Goal: Task Accomplishment & Management: Complete application form

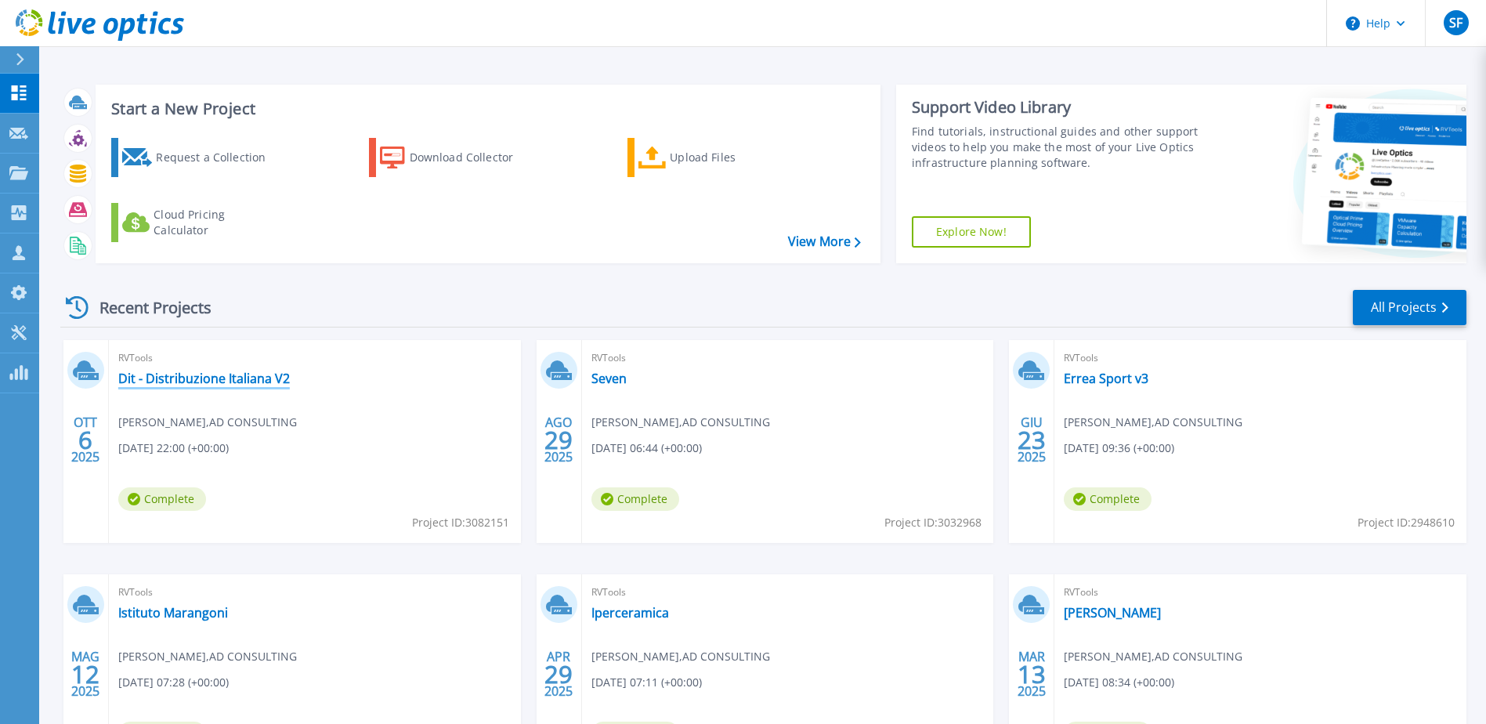
click at [237, 382] on link "Dit - Distribuzione Italiana V2" at bounding box center [204, 378] width 172 height 16
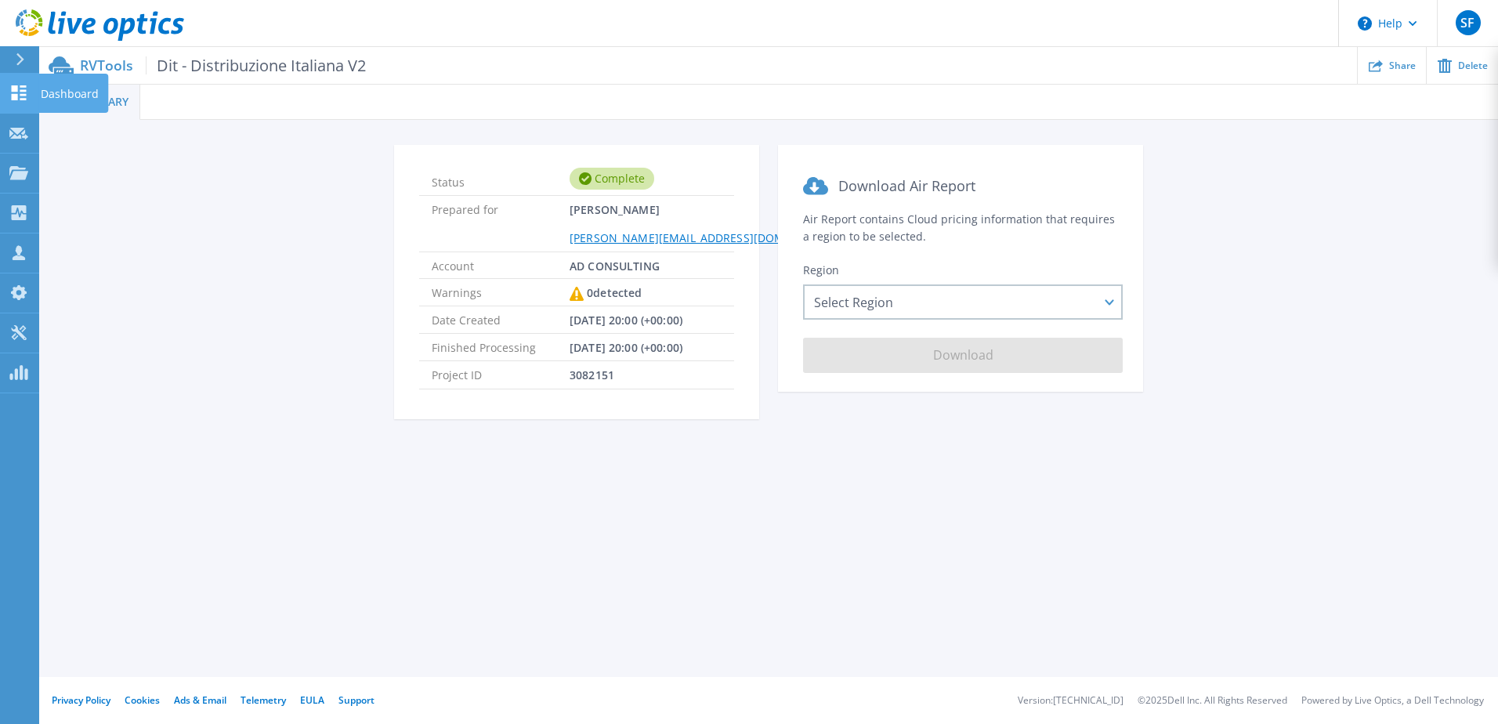
click at [26, 93] on icon at bounding box center [18, 92] width 19 height 15
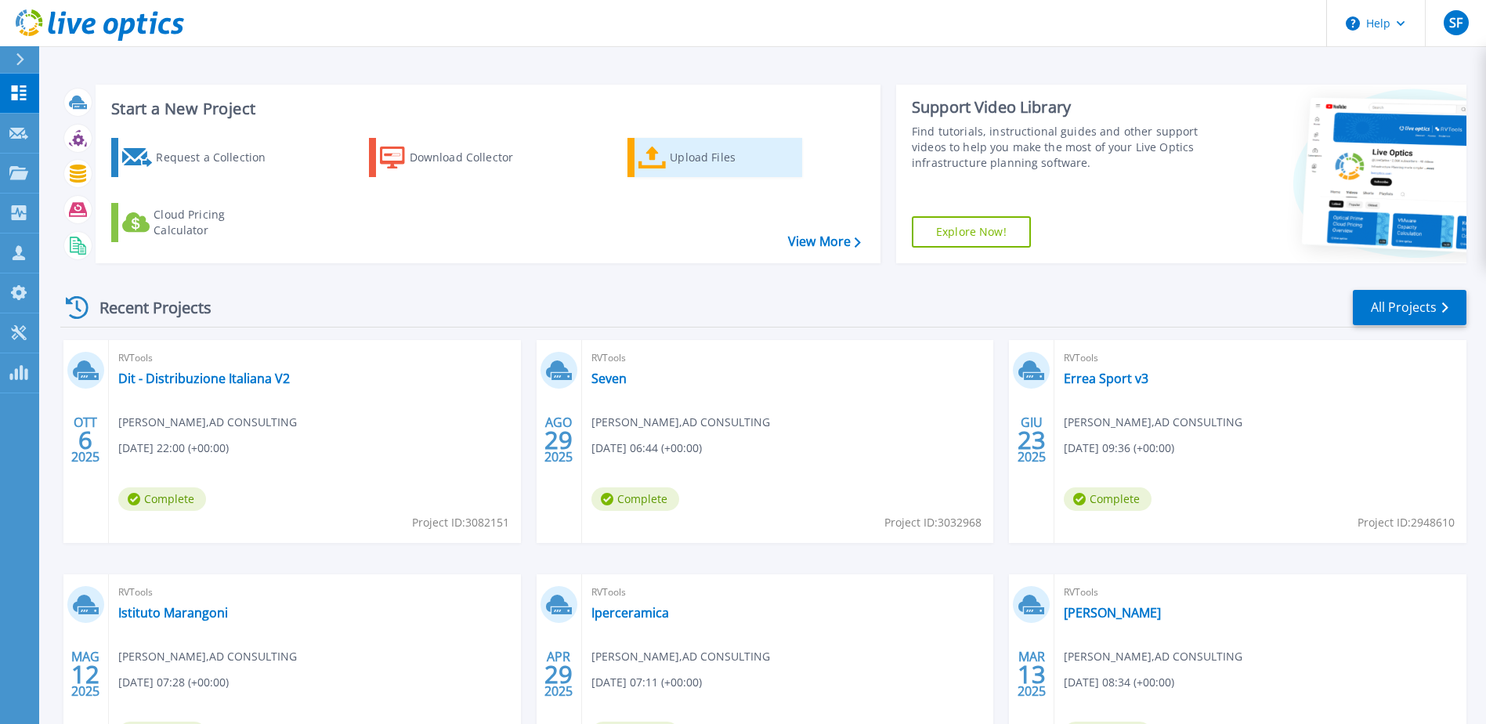
click at [678, 164] on div "Upload Files" at bounding box center [732, 157] width 125 height 31
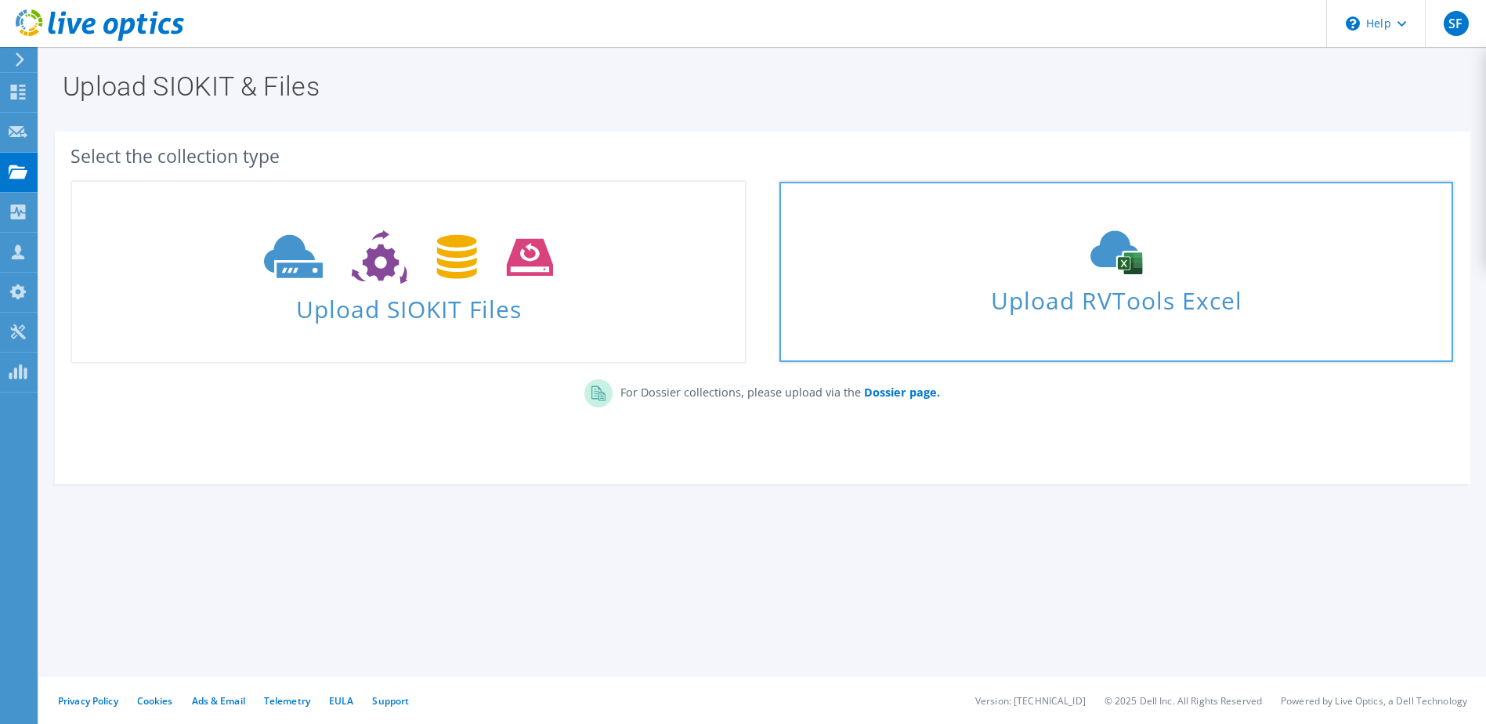
click at [1165, 305] on span "Upload RVTools Excel" at bounding box center [1115, 297] width 673 height 34
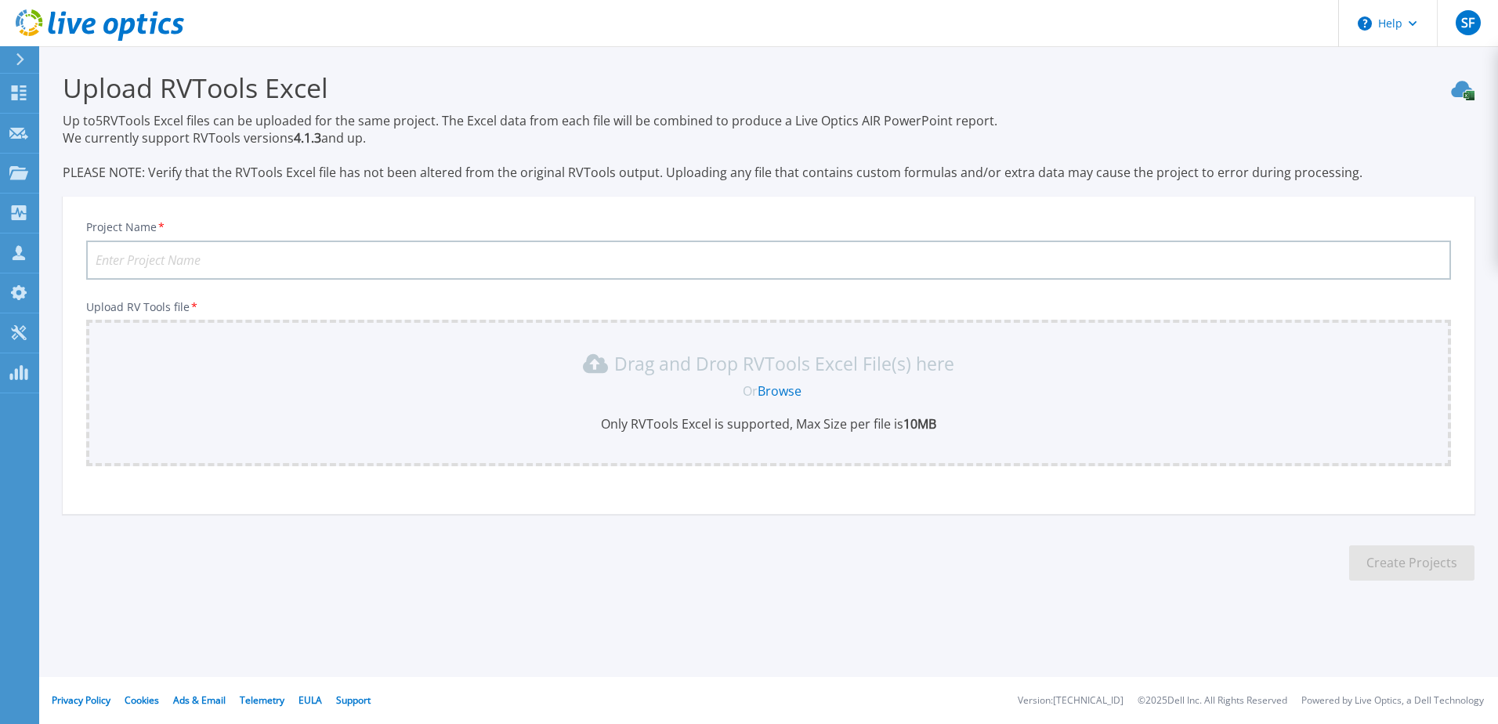
click at [781, 394] on link "Browse" at bounding box center [779, 390] width 44 height 17
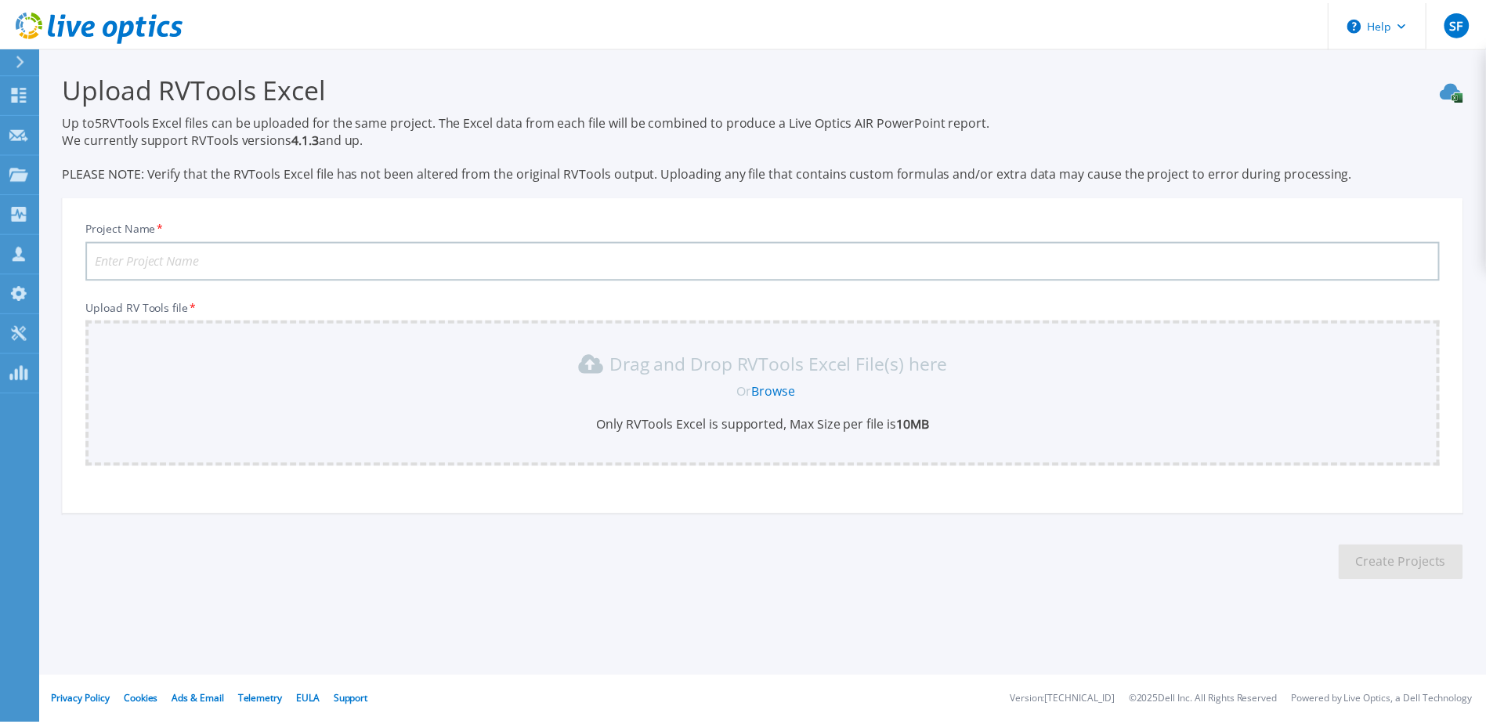
scroll to position [27, 0]
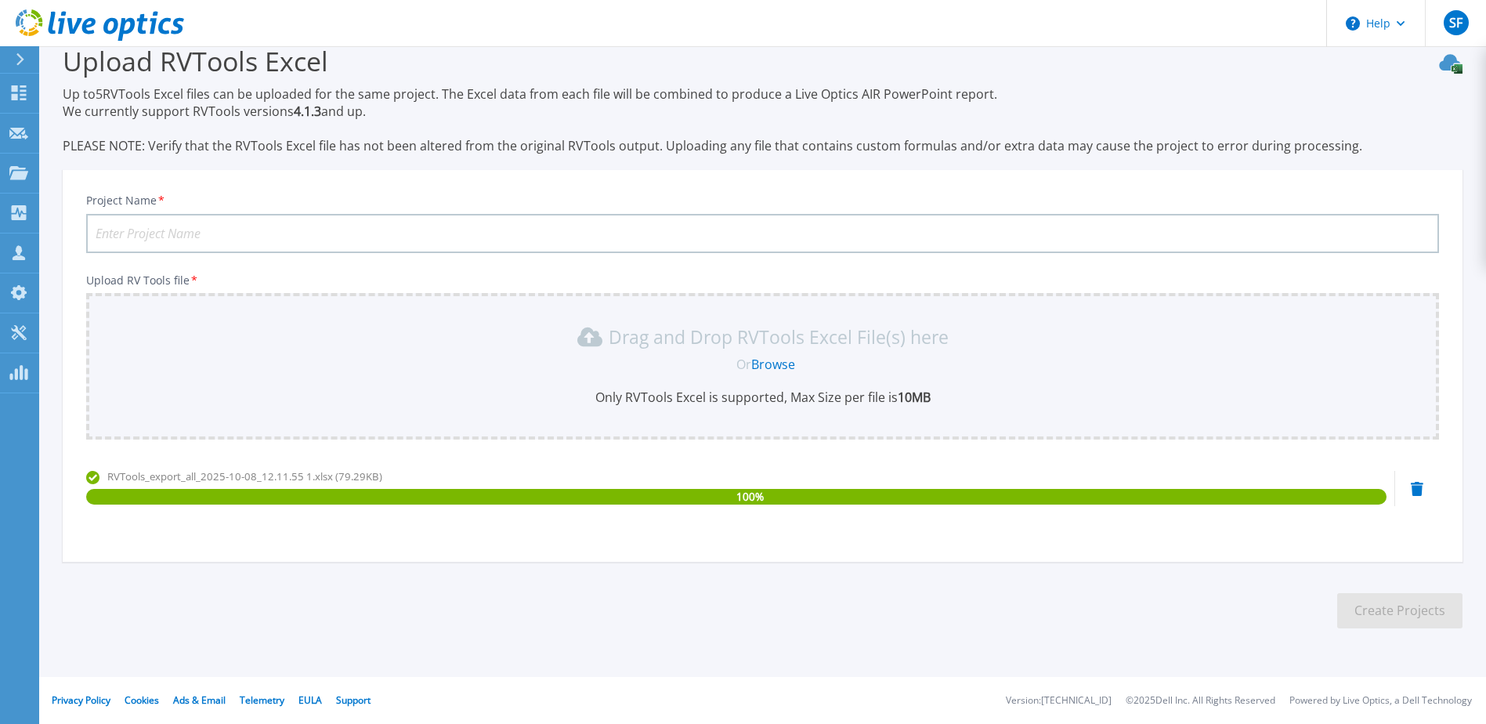
click at [234, 230] on input "Project Name *" at bounding box center [762, 233] width 1353 height 39
type input "Multipack"
click at [1361, 621] on button "Create Projects" at bounding box center [1399, 610] width 125 height 35
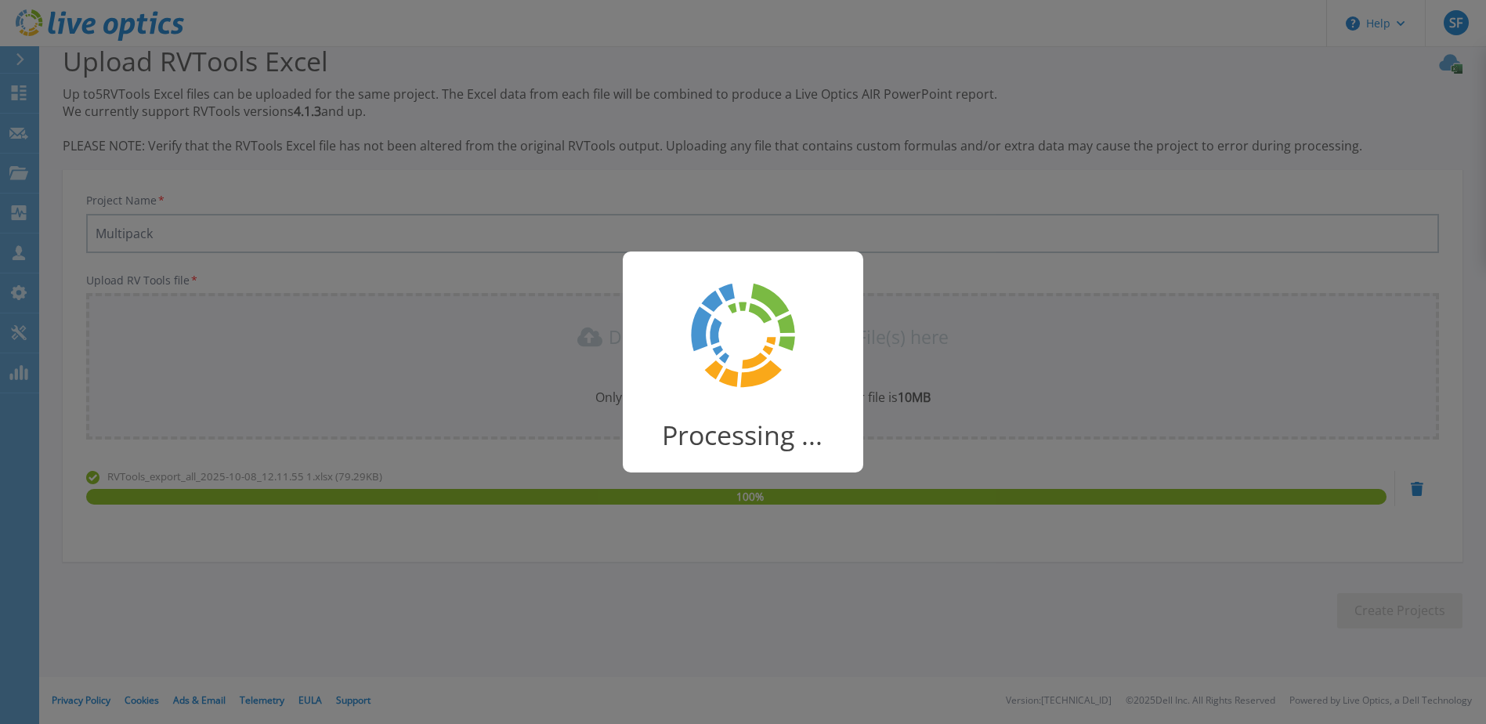
scroll to position [20, 0]
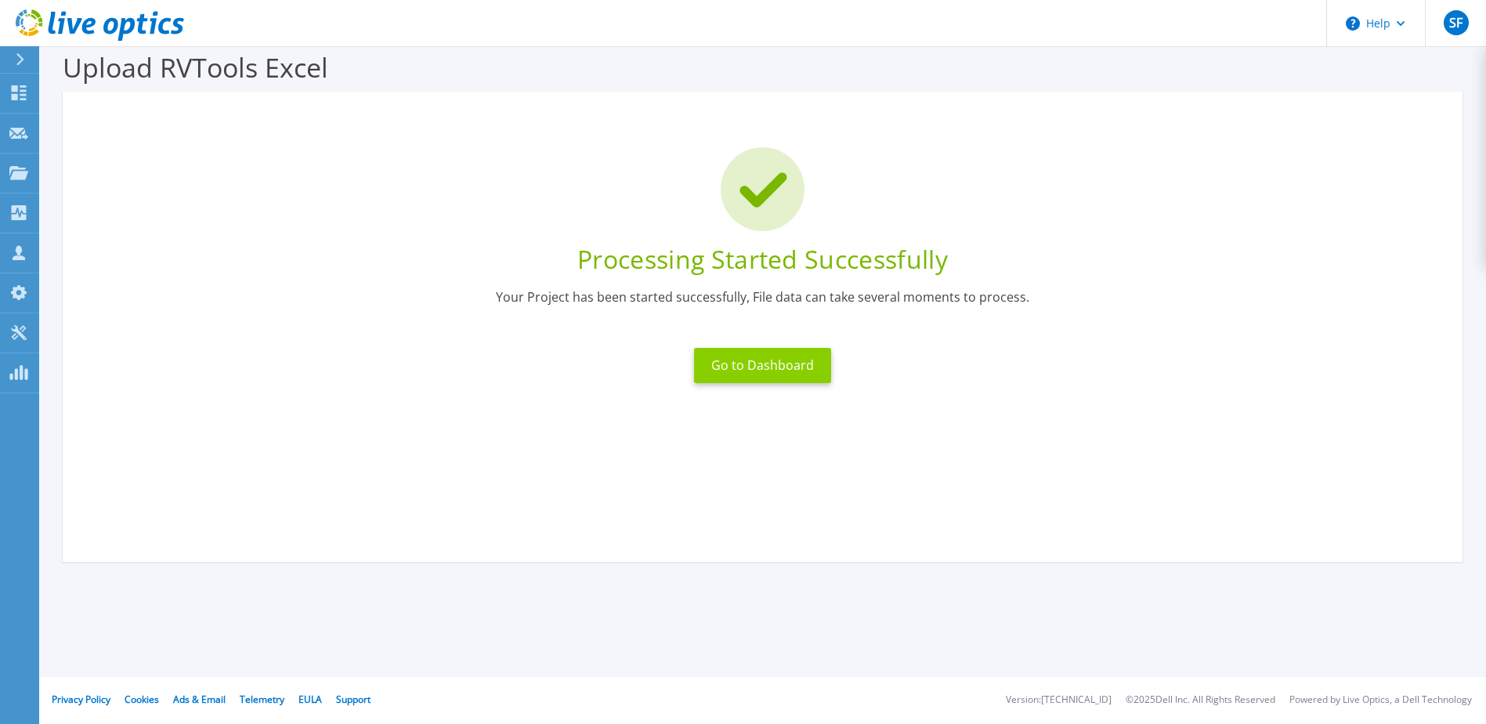
click at [804, 365] on button "Go to Dashboard" at bounding box center [762, 365] width 137 height 35
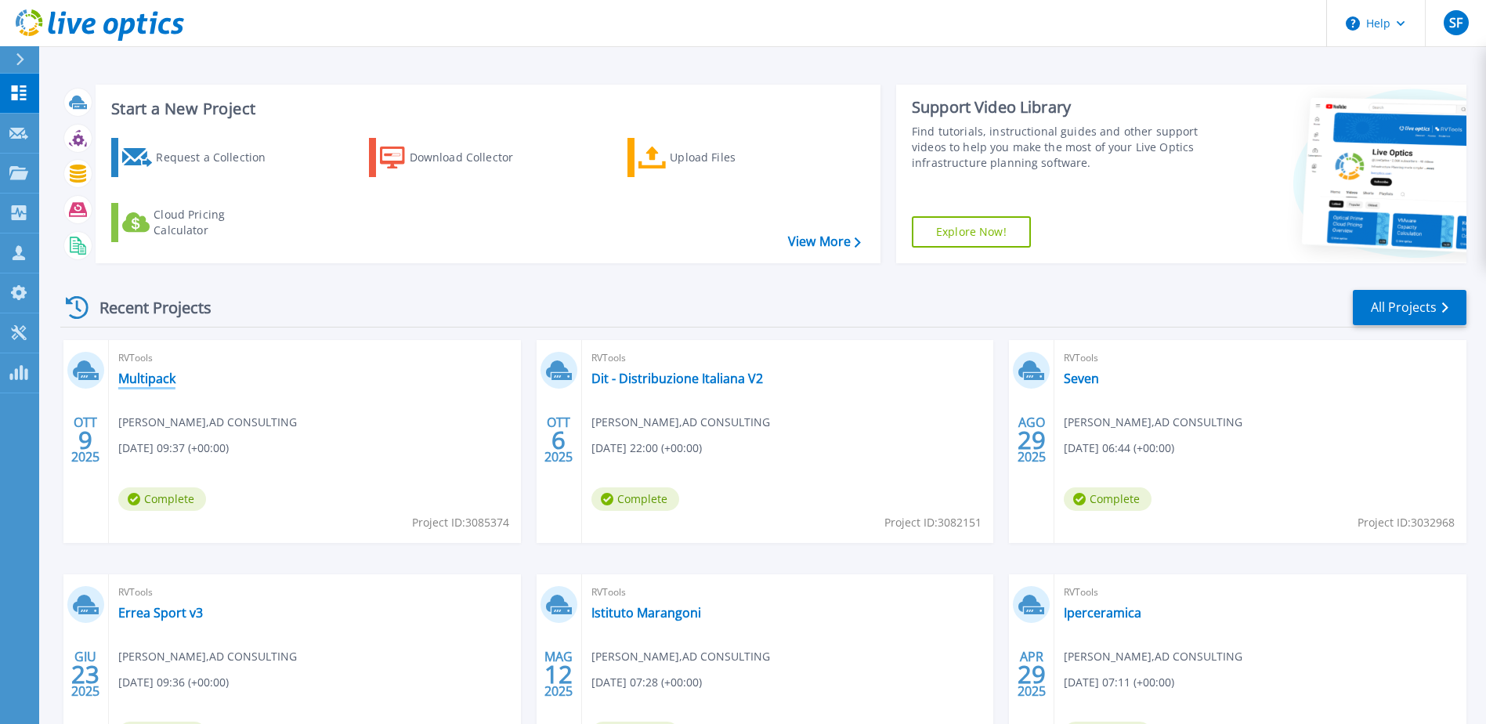
click at [159, 373] on link "Multipack" at bounding box center [146, 378] width 57 height 16
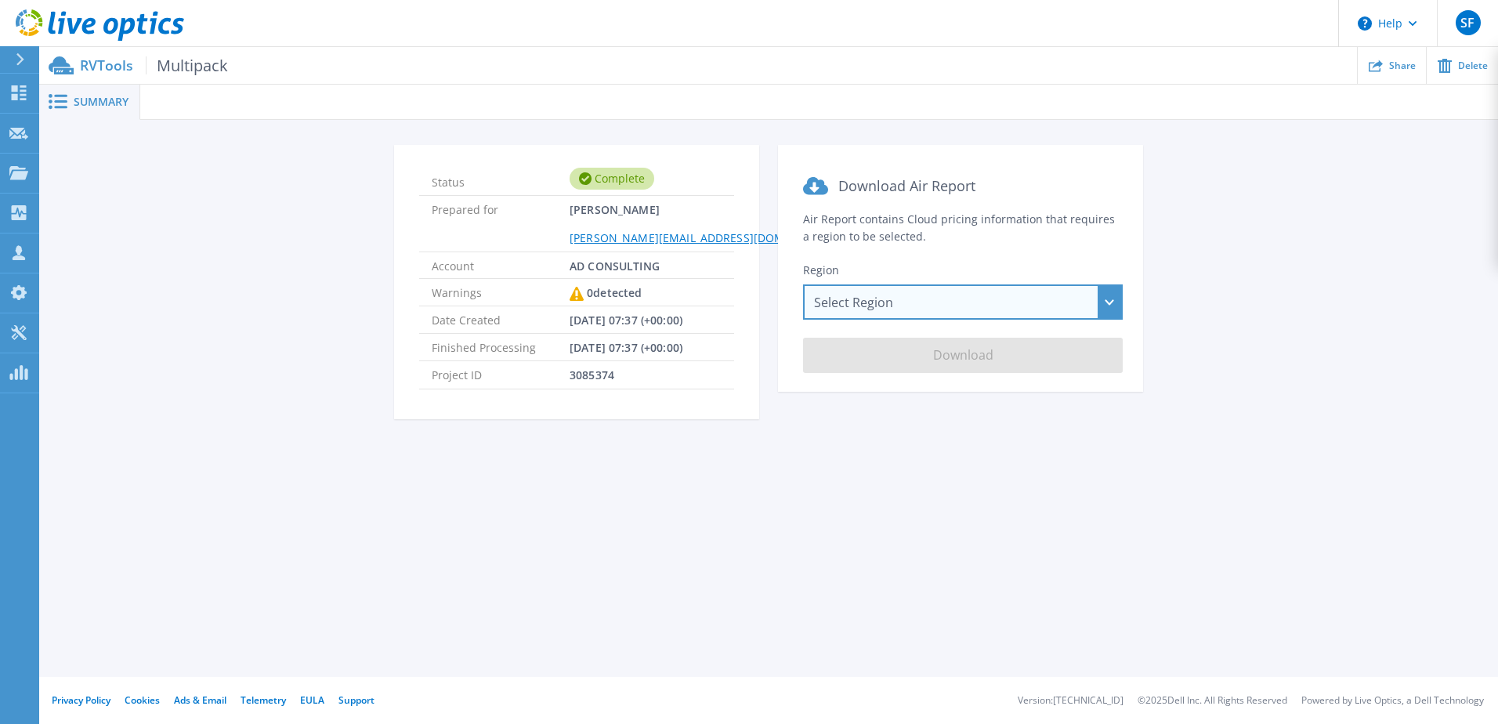
click at [888, 311] on div "Select Region [GEOGRAPHIC_DATA] ([GEOGRAPHIC_DATA]) [GEOGRAPHIC_DATA] ([GEOGRAP…" at bounding box center [963, 301] width 320 height 35
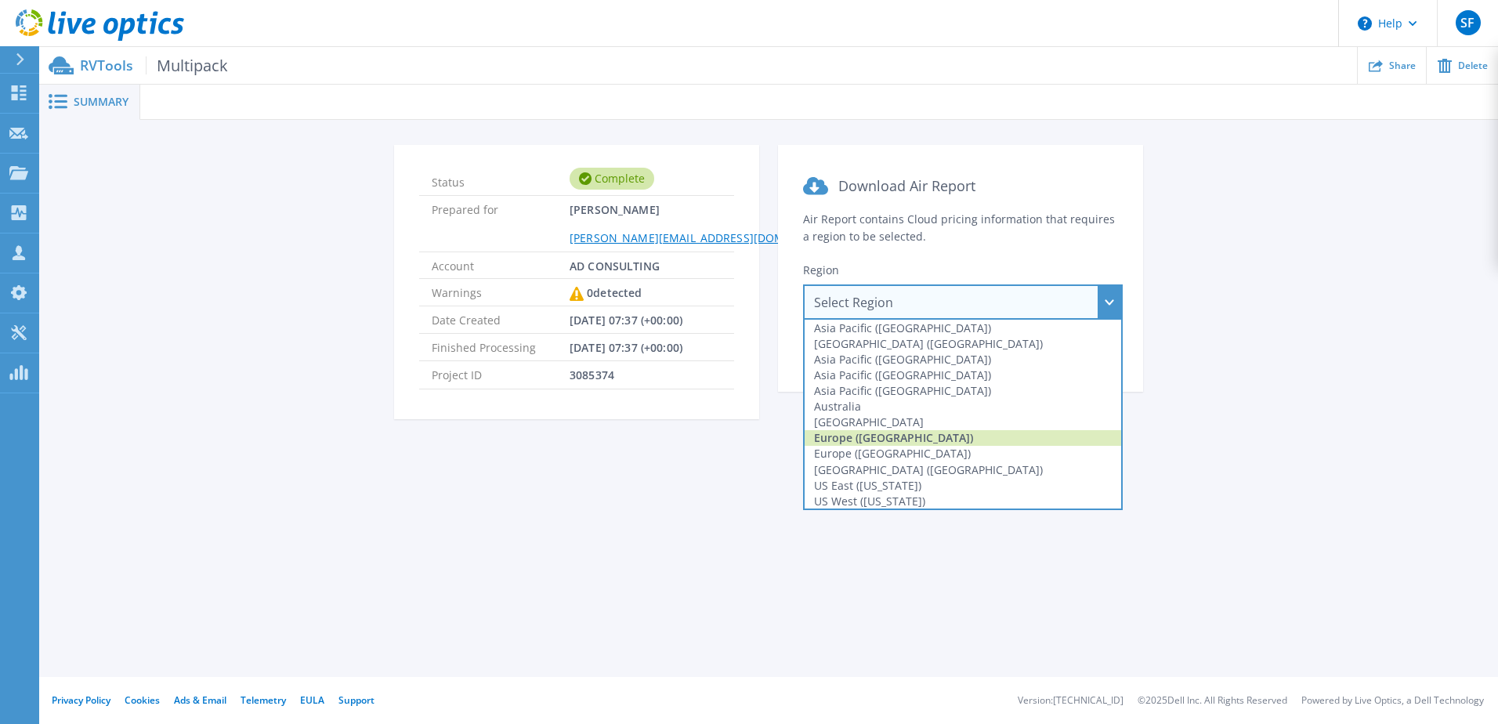
click at [924, 442] on div "Europe (Frankfurt)" at bounding box center [962, 438] width 316 height 16
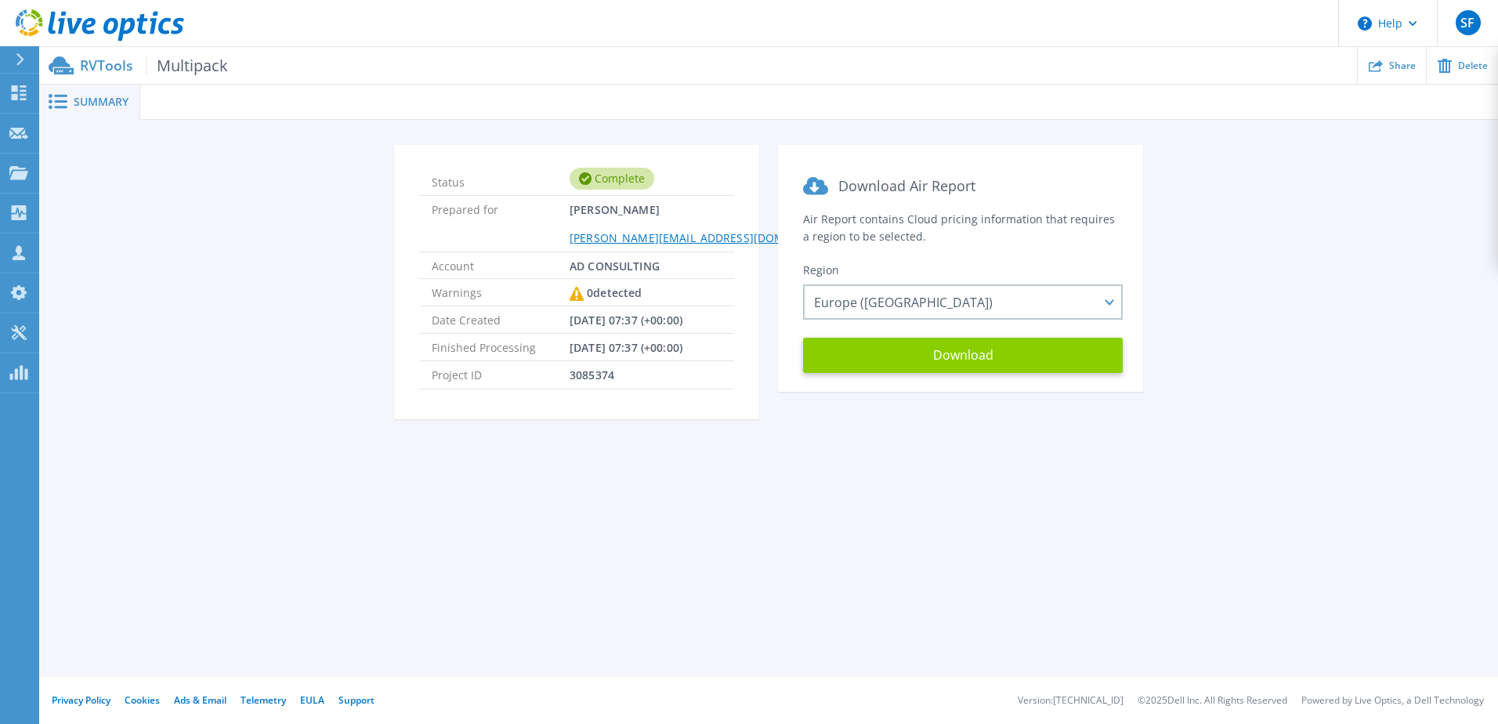
click at [869, 354] on button "Download" at bounding box center [963, 355] width 320 height 35
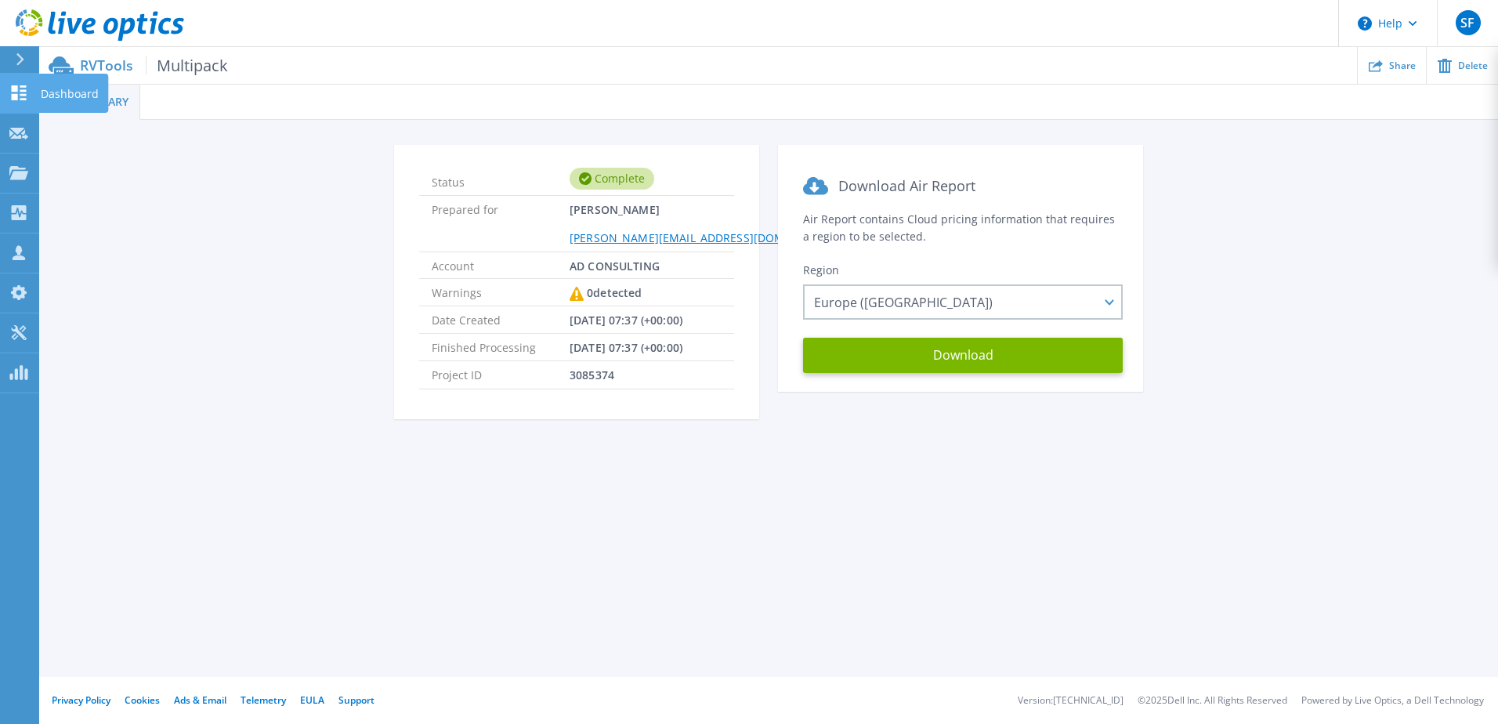
click at [20, 94] on icon at bounding box center [19, 92] width 15 height 15
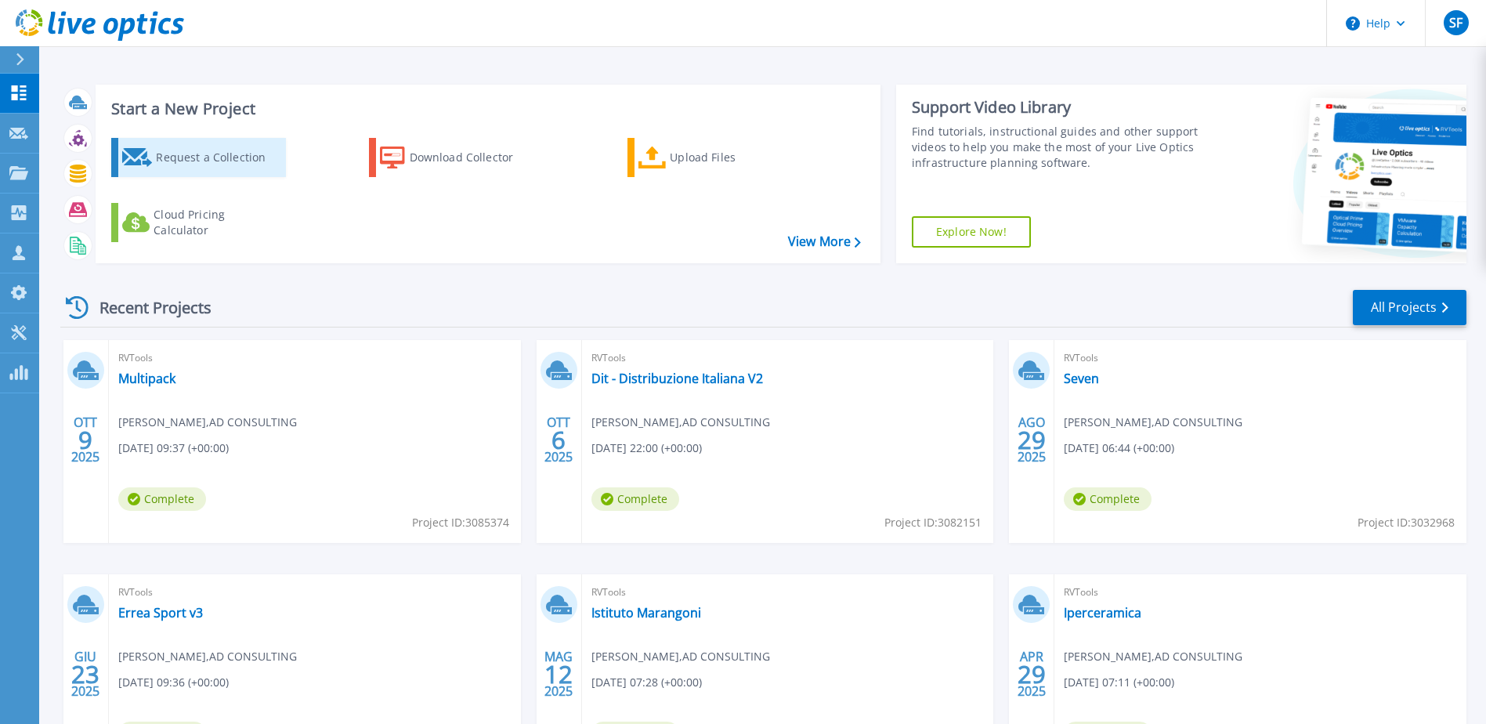
click at [253, 150] on div "Request a Collection" at bounding box center [218, 157] width 125 height 31
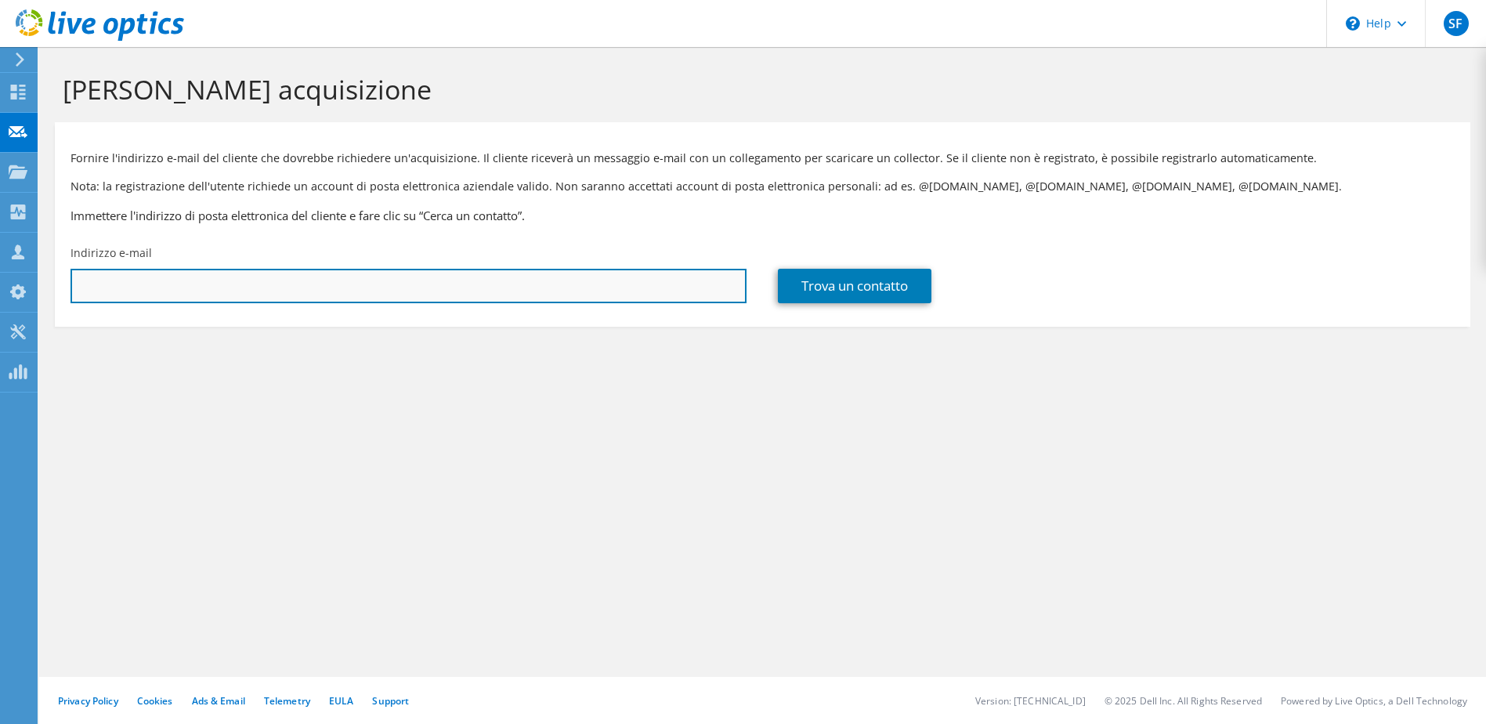
click at [224, 282] on input "text" at bounding box center [408, 286] width 676 height 34
type input "[PERSON_NAME][EMAIL_ADDRESS][DOMAIN_NAME]"
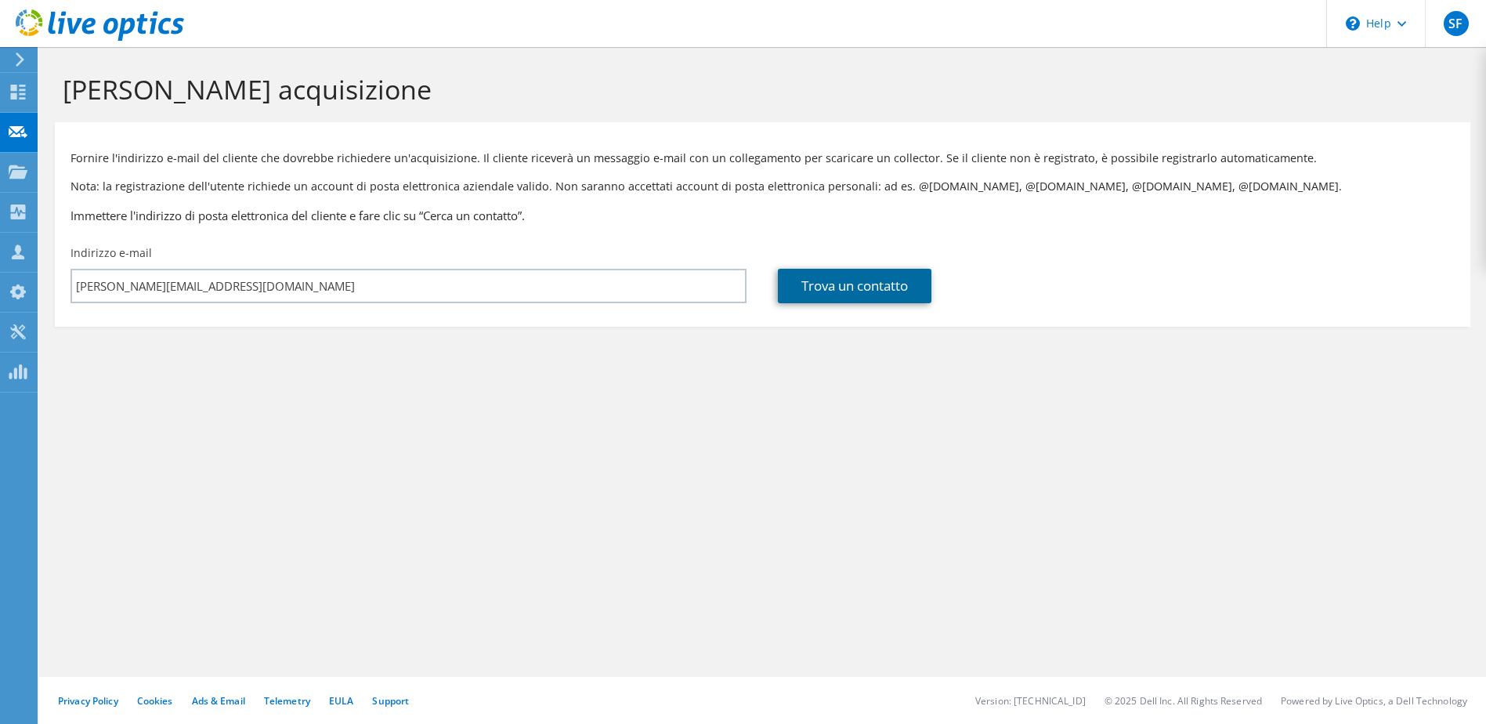
click at [815, 296] on link "Trova un contatto" at bounding box center [855, 286] width 154 height 34
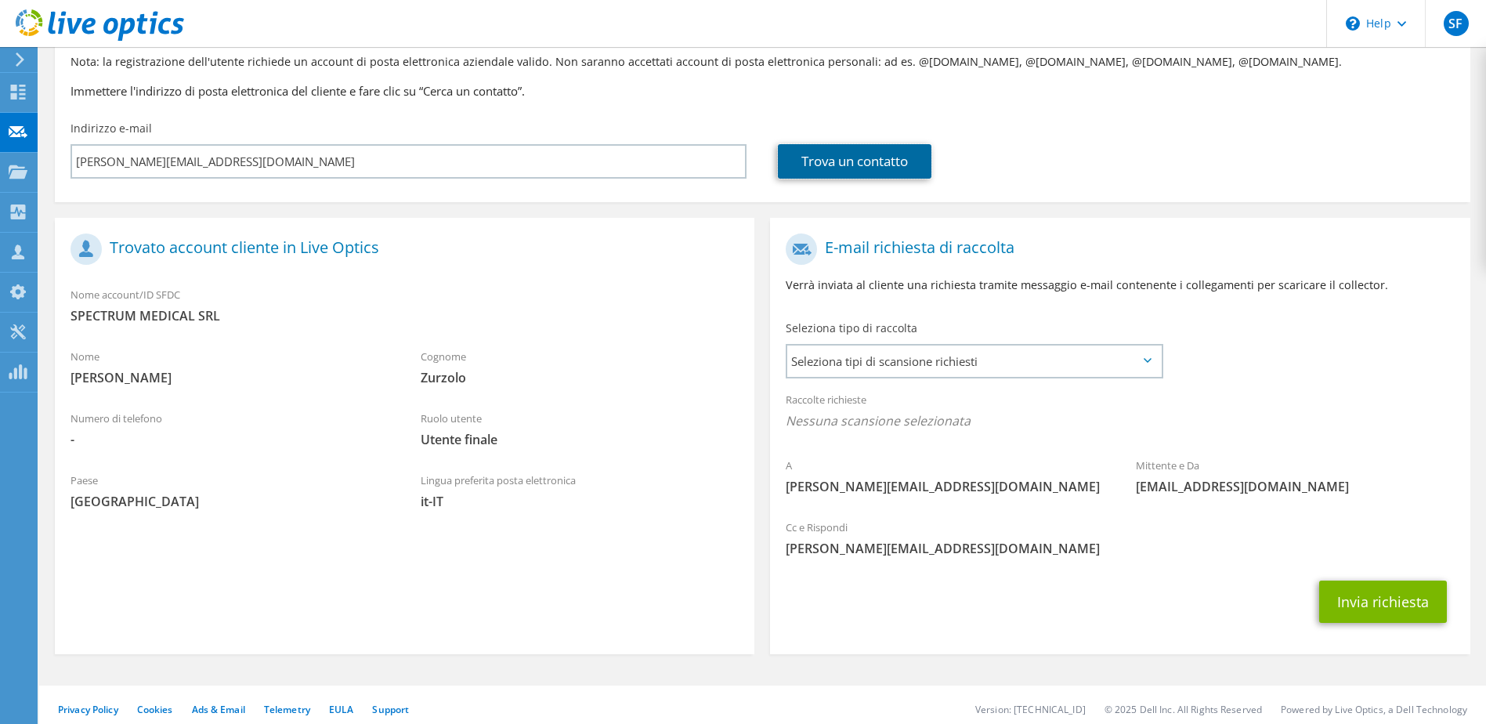
scroll to position [133, 0]
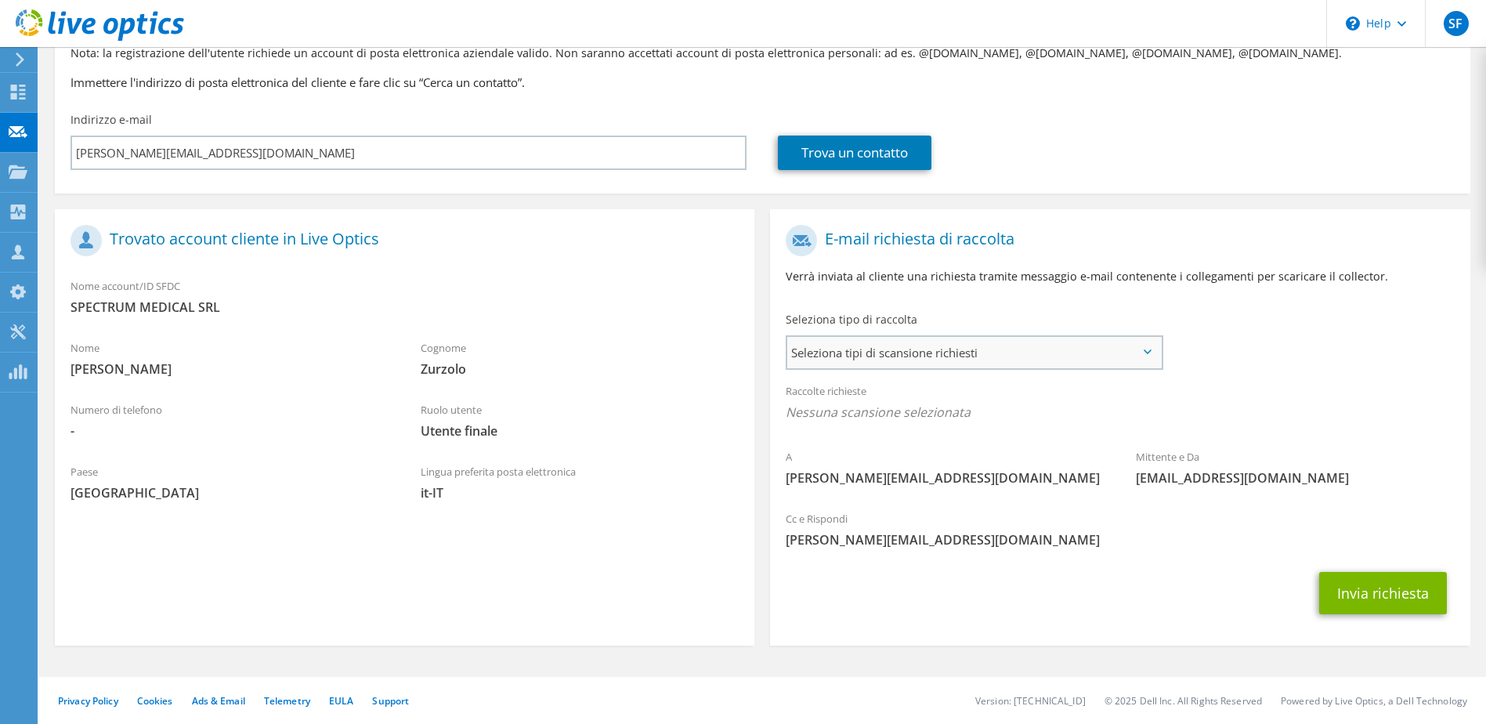
click at [1096, 359] on span "Seleziona tipi di scansione richiesti" at bounding box center [973, 352] width 373 height 31
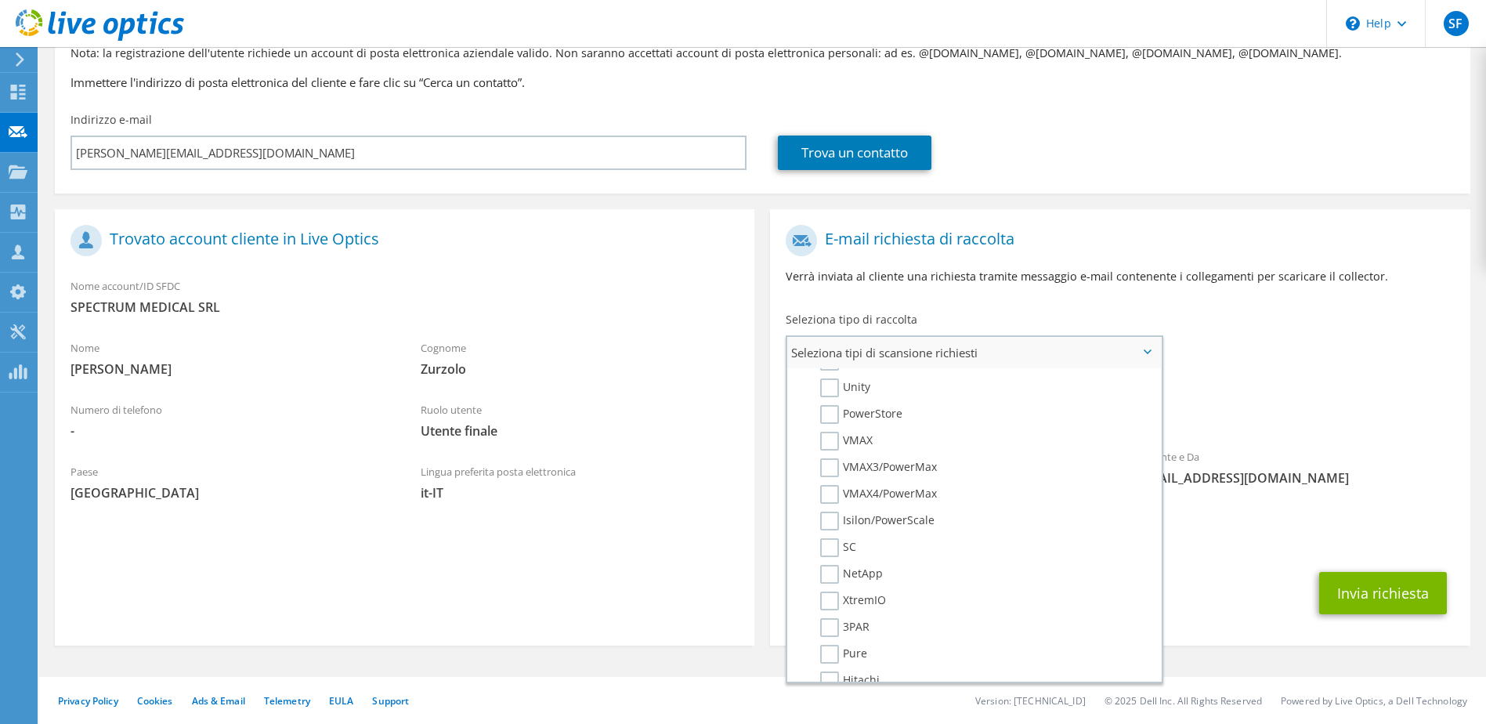
scroll to position [235, 0]
click at [837, 491] on label "PowerStore" at bounding box center [861, 492] width 82 height 19
click at [0, 0] on input "PowerStore" at bounding box center [0, 0] width 0 height 0
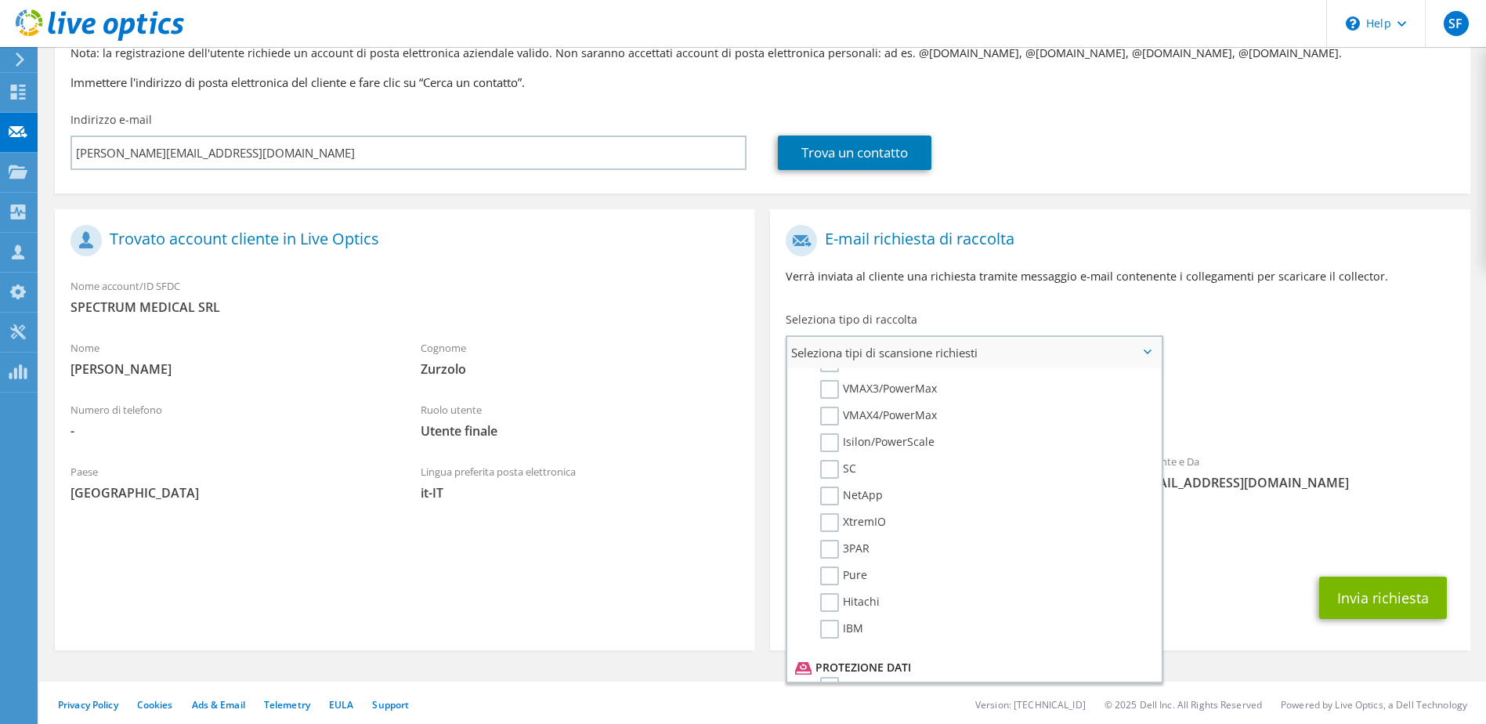
scroll to position [313, 0]
click at [832, 417] on label "PowerStore" at bounding box center [861, 414] width 82 height 19
click at [0, 0] on input "PowerStore" at bounding box center [0, 0] width 0 height 0
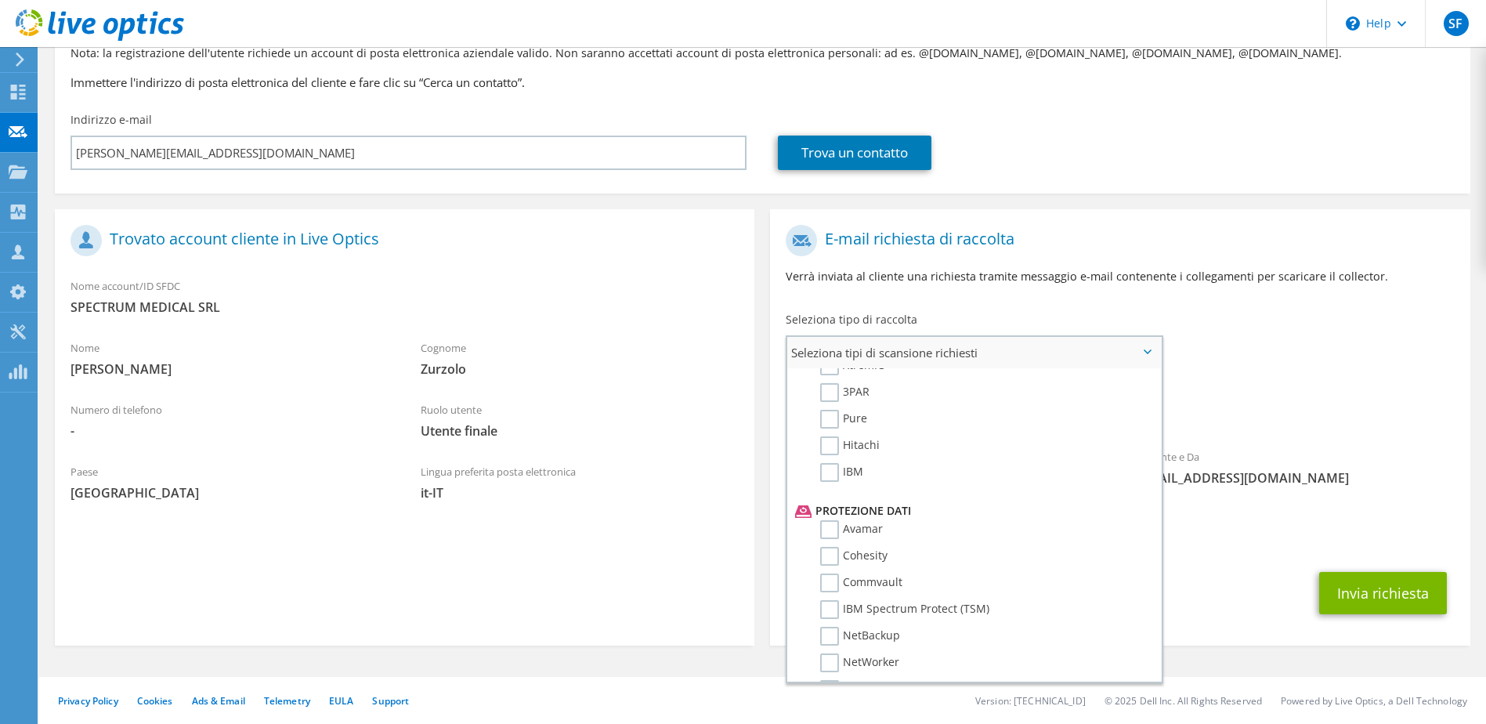
scroll to position [627, 0]
click at [836, 605] on label "Veeam" at bounding box center [849, 611] width 58 height 19
click at [0, 0] on input "Veeam" at bounding box center [0, 0] width 0 height 0
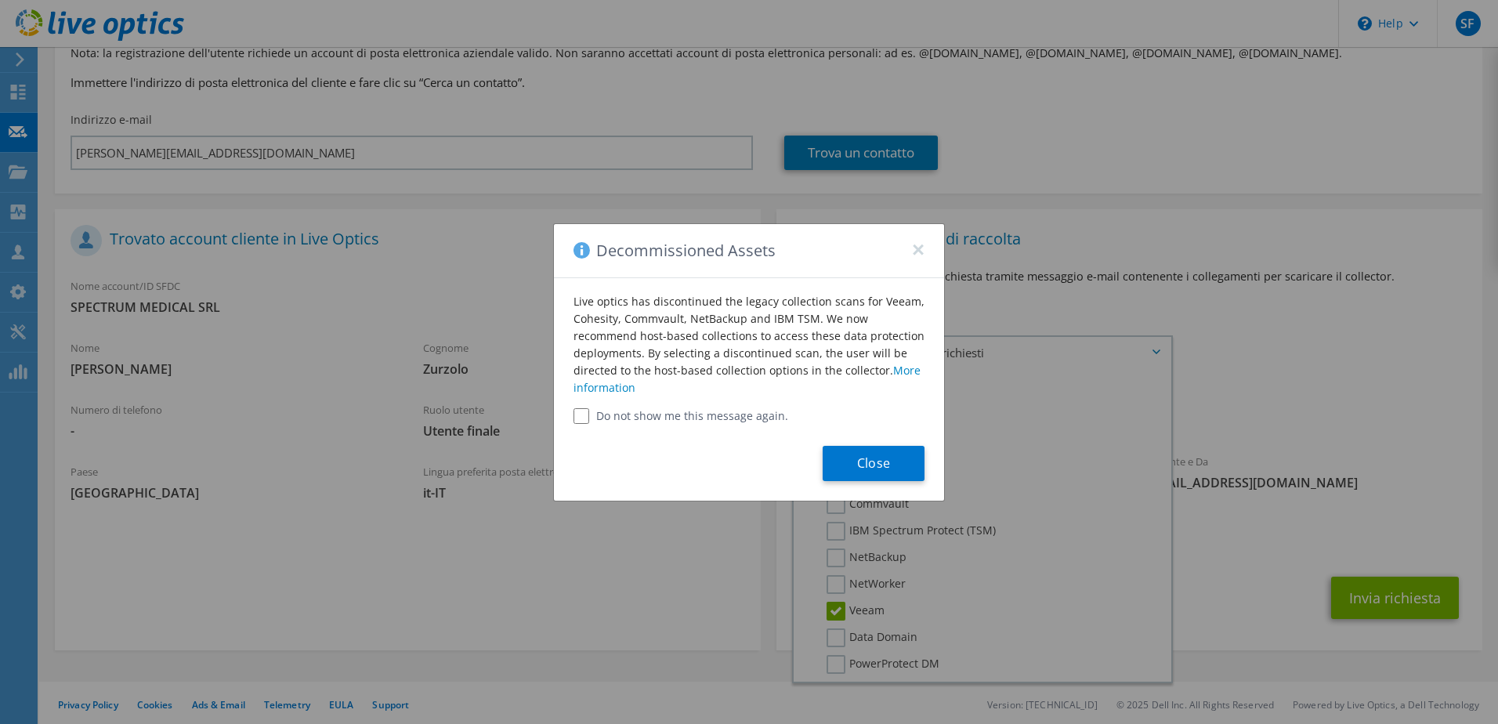
drag, startPoint x: 922, startPoint y: 244, endPoint x: 915, endPoint y: 251, distance: 10.0
click at [922, 244] on button "×" at bounding box center [918, 245] width 13 height 13
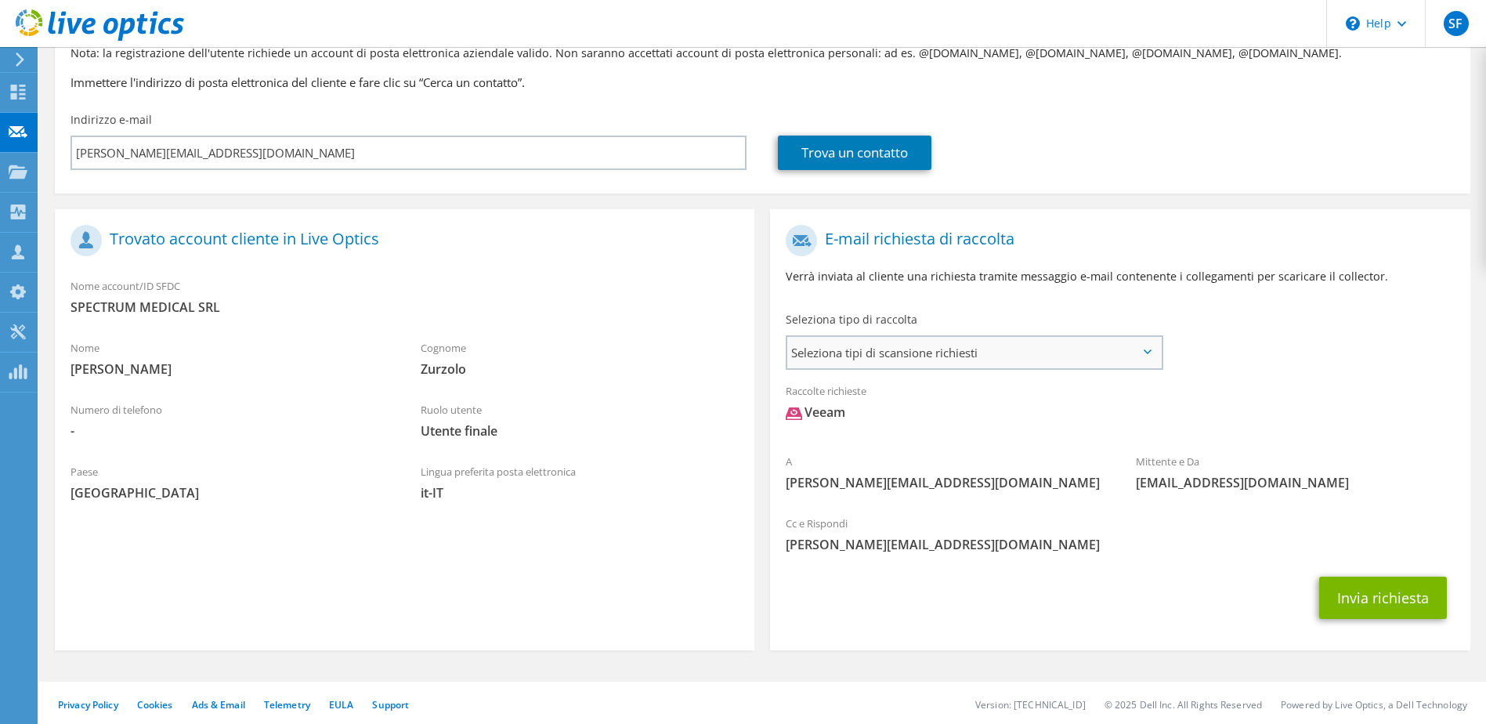
click at [970, 362] on span "Seleziona tipi di scansione richiesti" at bounding box center [973, 352] width 373 height 31
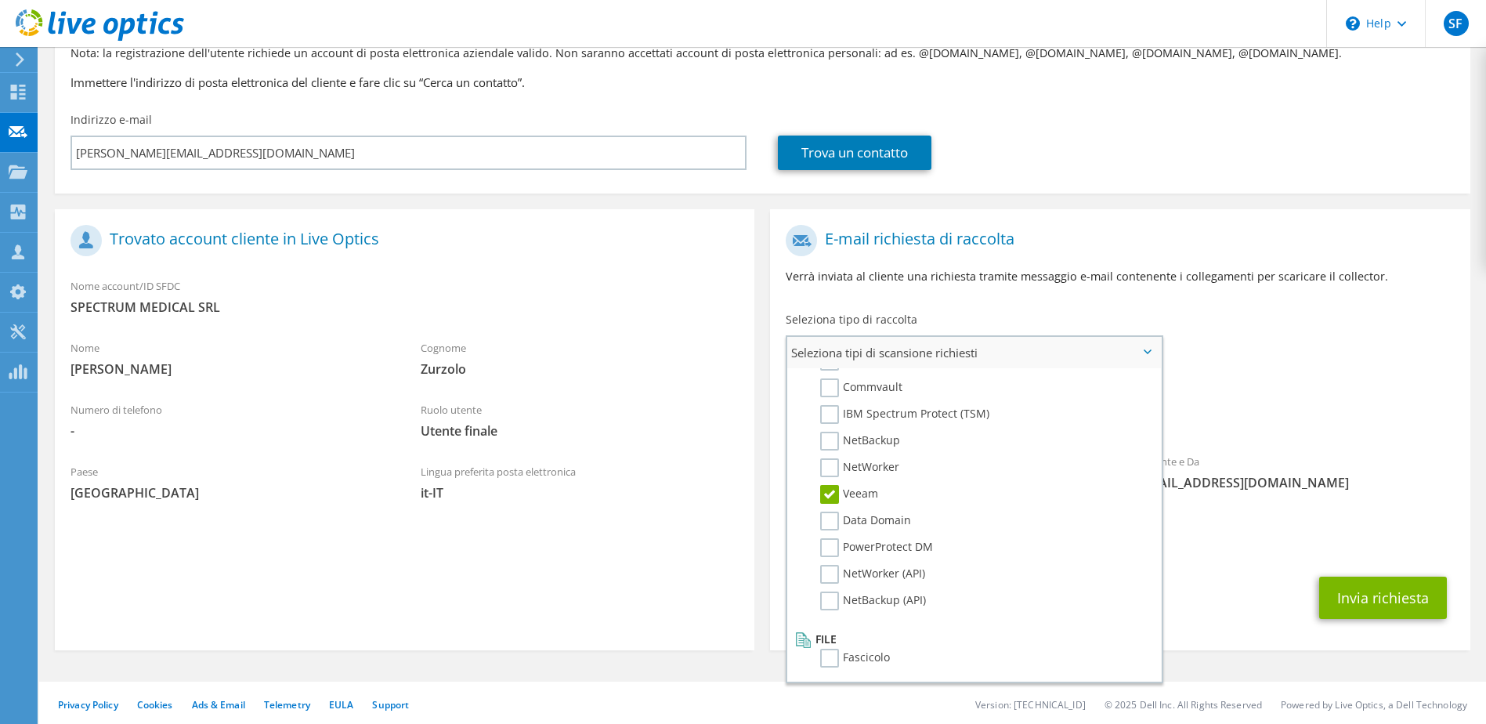
scroll to position [745, 0]
click at [1260, 388] on div "Raccolte richieste Nessuna scansione selezionata Veeam" at bounding box center [1119, 405] width 699 height 63
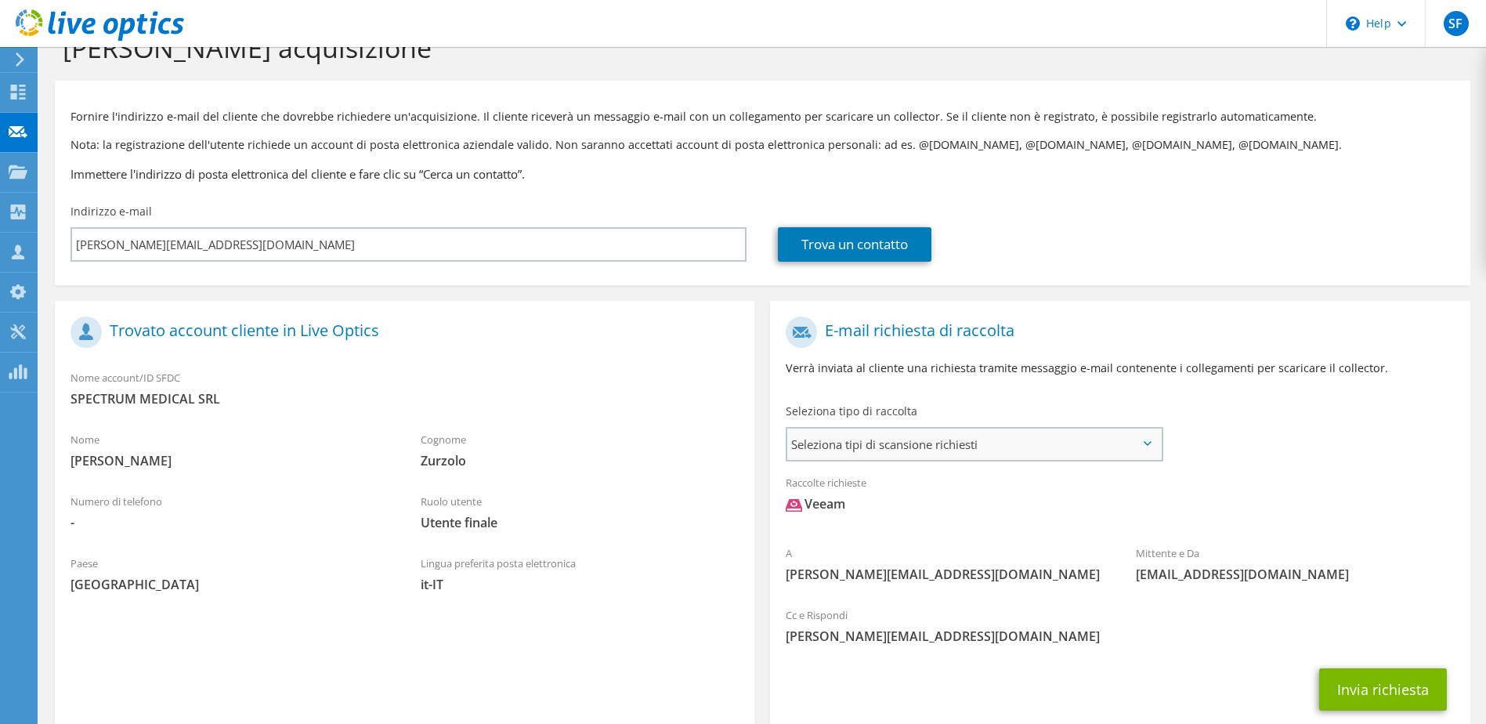
scroll to position [0, 0]
